Goal: Navigation & Orientation: Find specific page/section

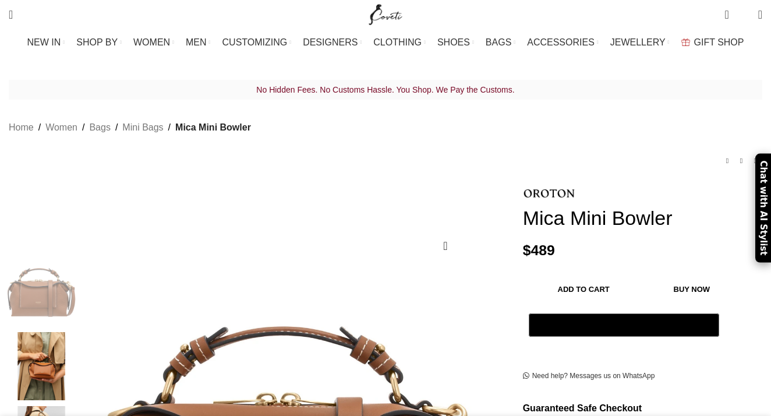
click at [206, 120] on span "Mica Mini Bowler" at bounding box center [213, 127] width 76 height 15
click at [163, 120] on link "Mini Bags" at bounding box center [142, 127] width 41 height 15
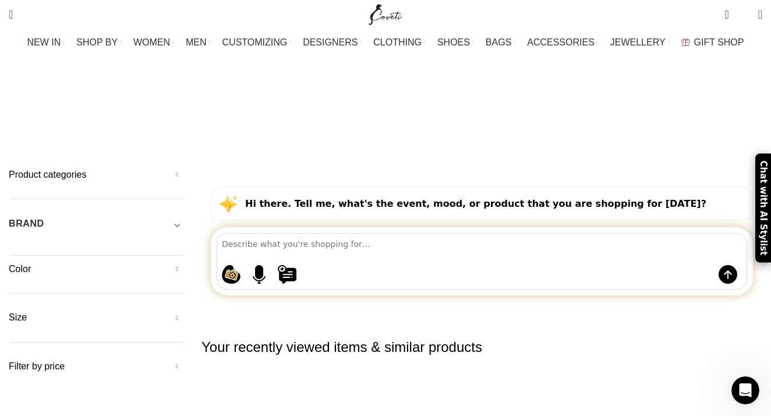
click at [396, 15] on img "Site logo" at bounding box center [385, 14] width 39 height 29
